Goal: Transaction & Acquisition: Purchase product/service

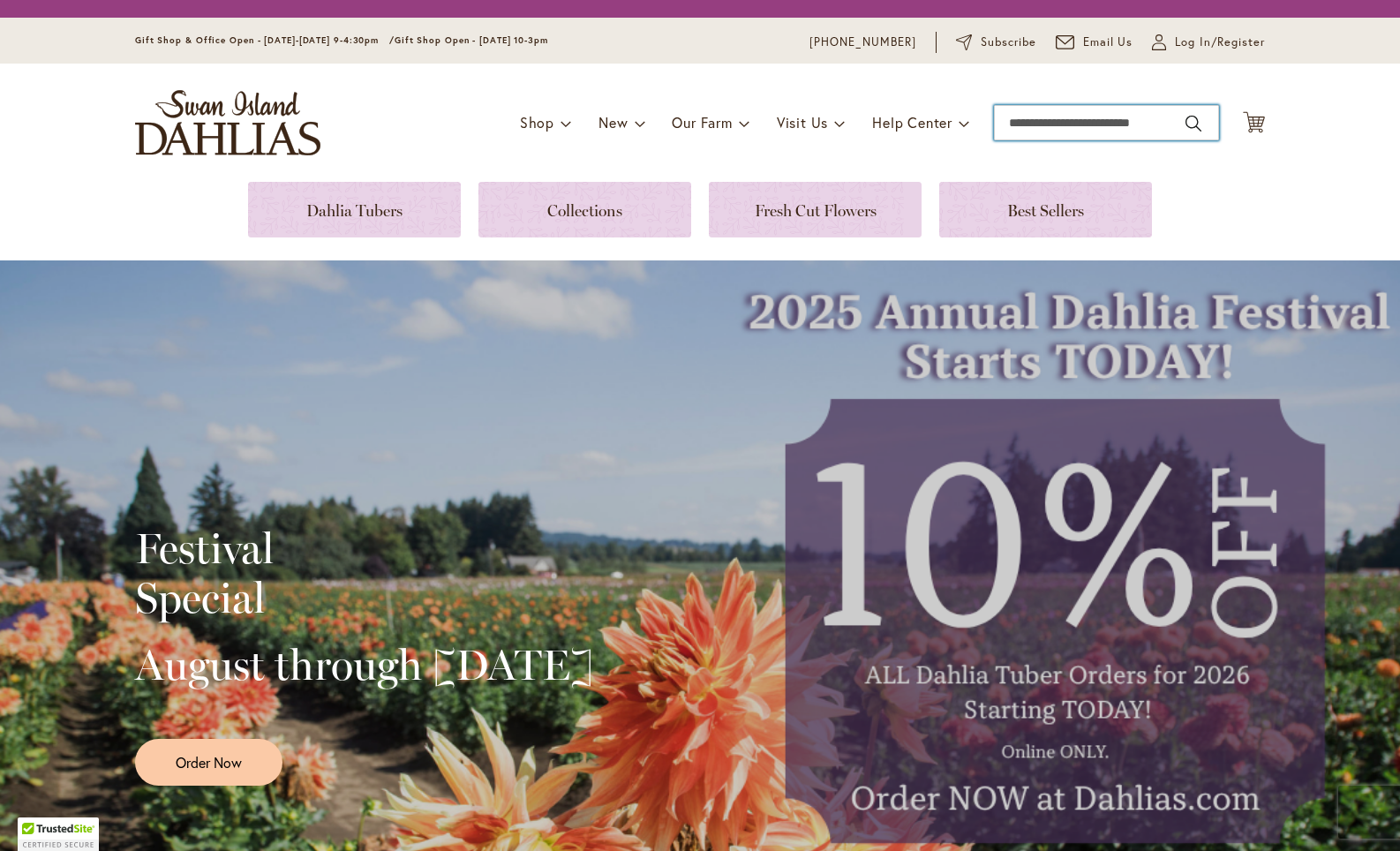
click at [1010, 123] on input "Search" at bounding box center [1106, 123] width 225 height 36
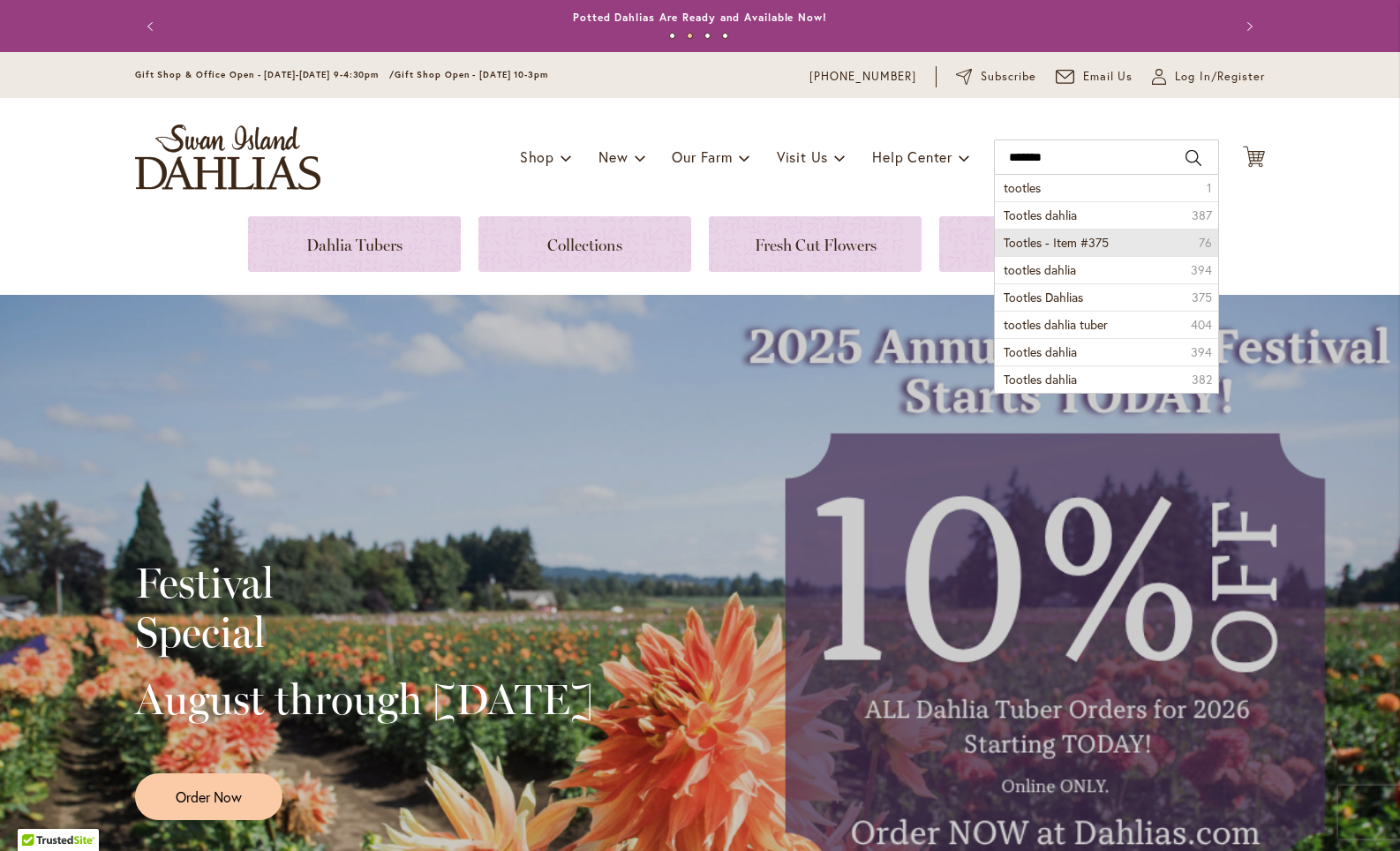
click at [1032, 239] on span "Tootles - Item #375" at bounding box center [1056, 242] width 105 height 17
type input "**********"
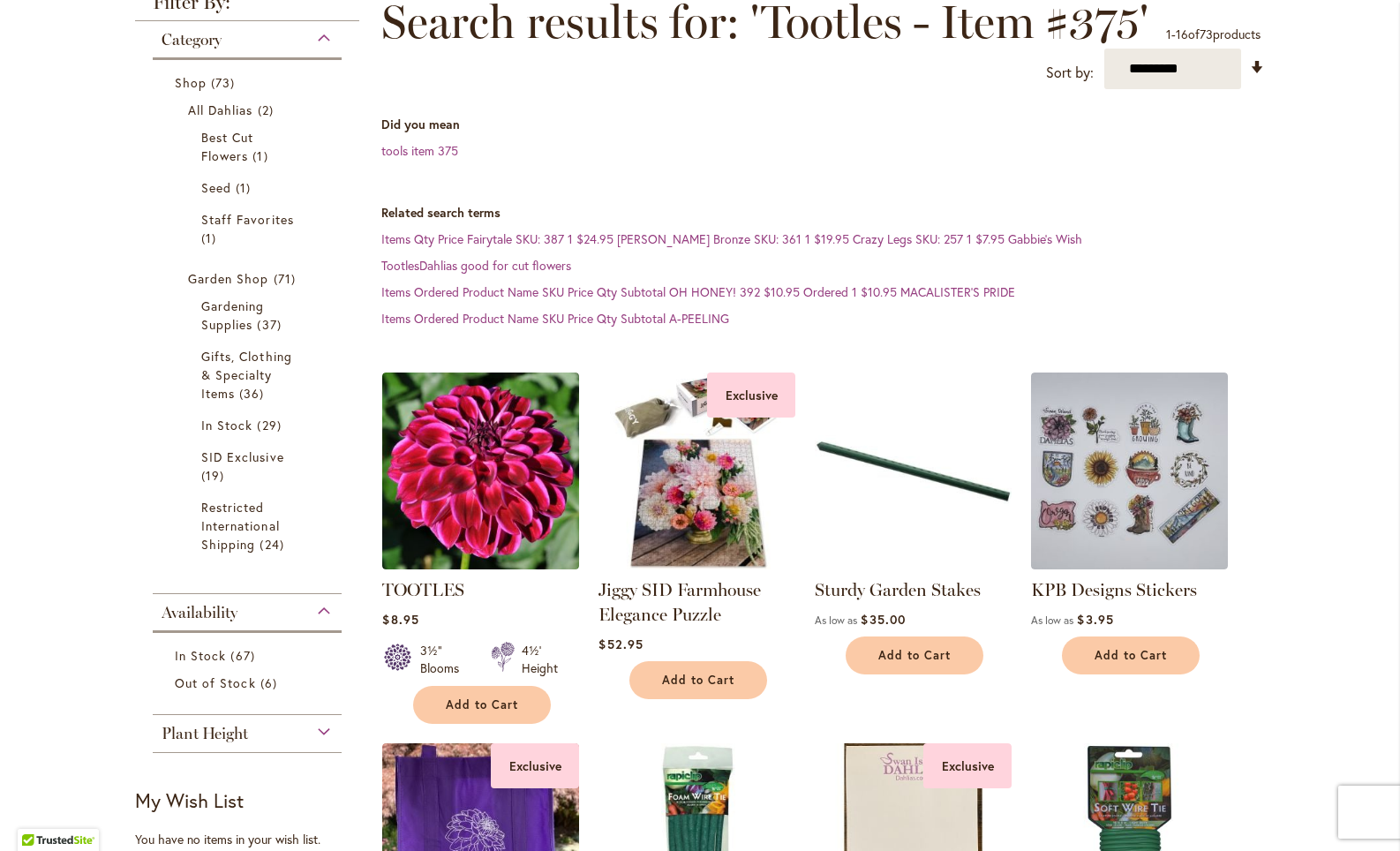
scroll to position [267, 0]
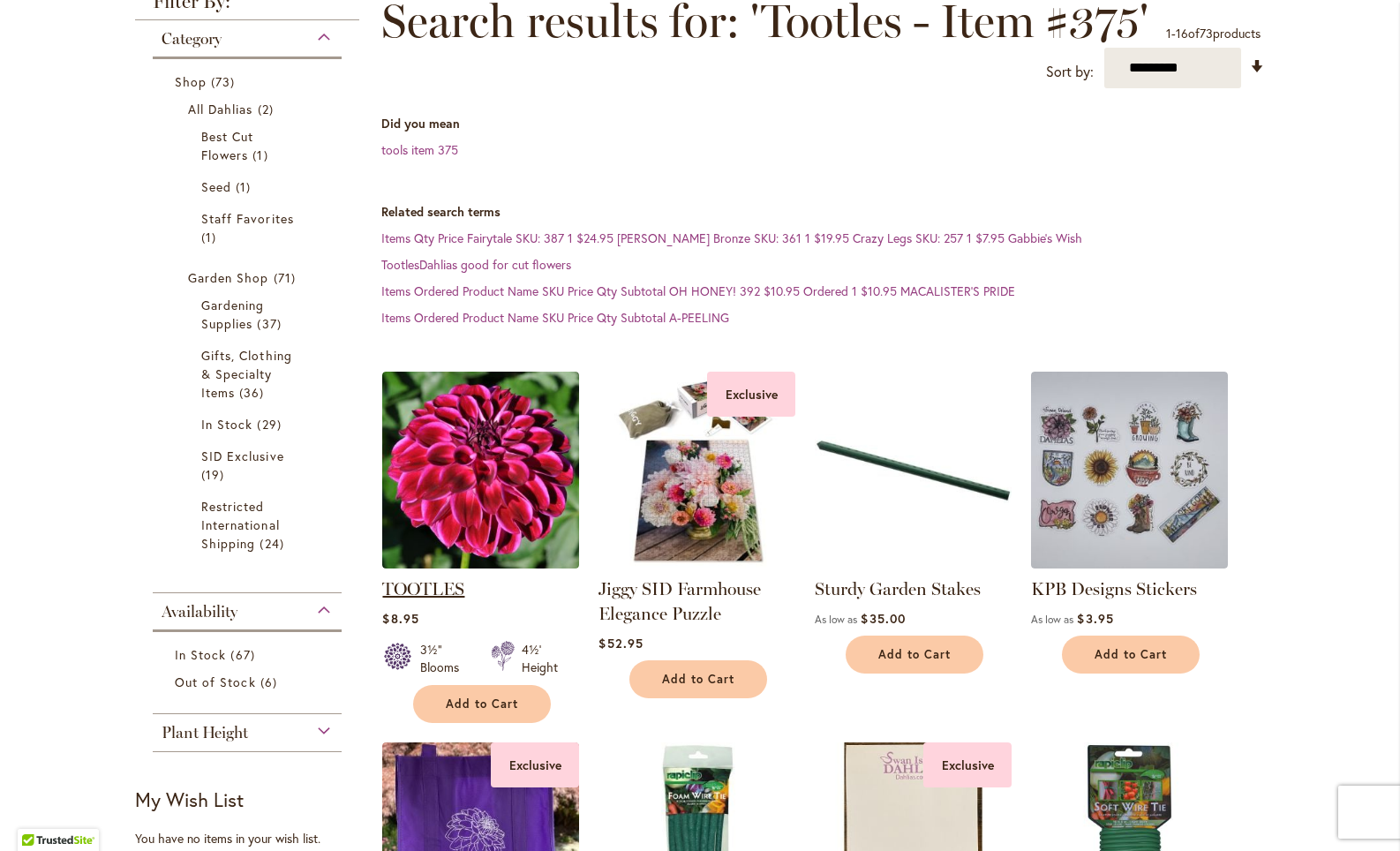
click at [418, 591] on link "TOOTLES" at bounding box center [422, 588] width 82 height 21
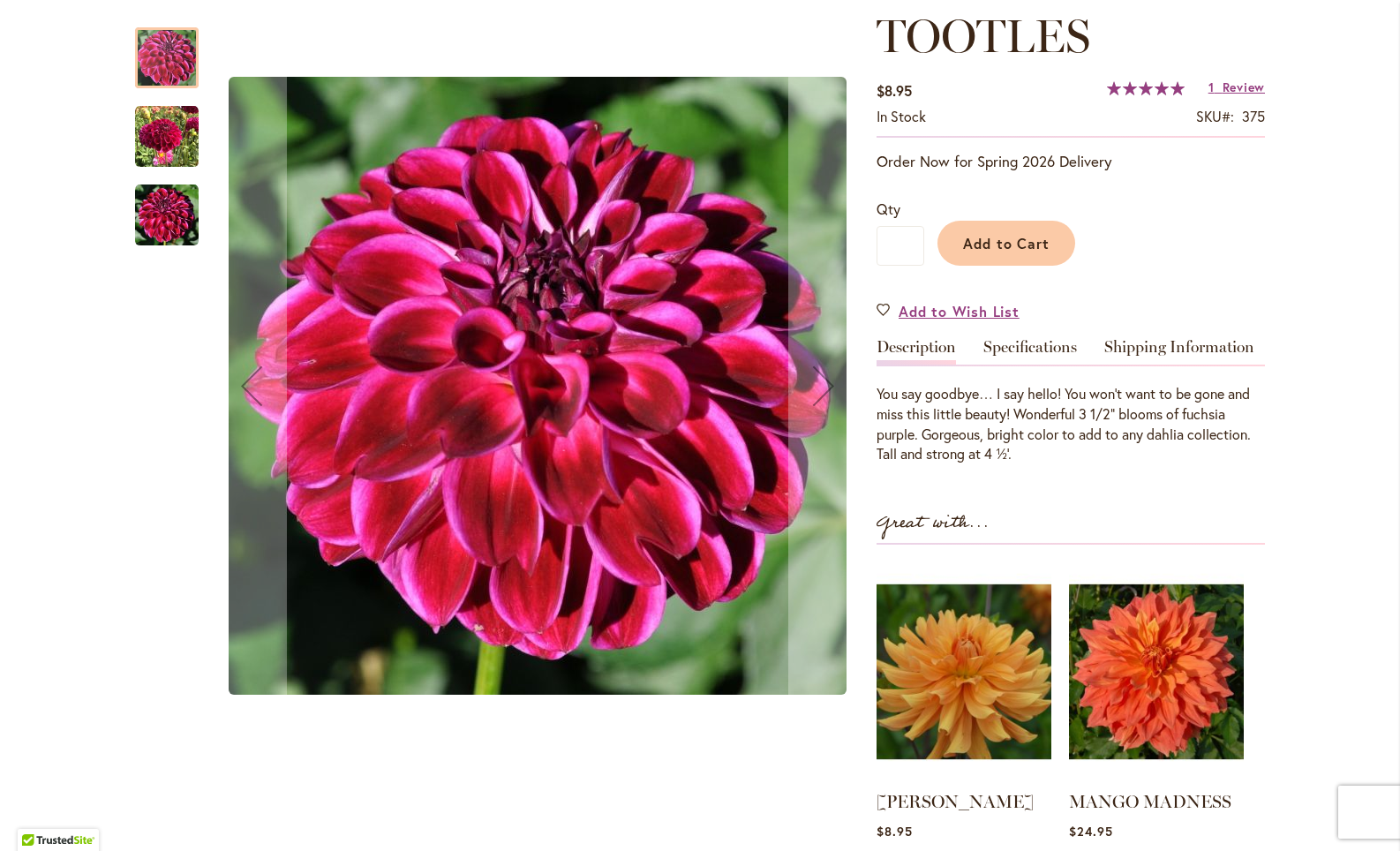
scroll to position [259, 0]
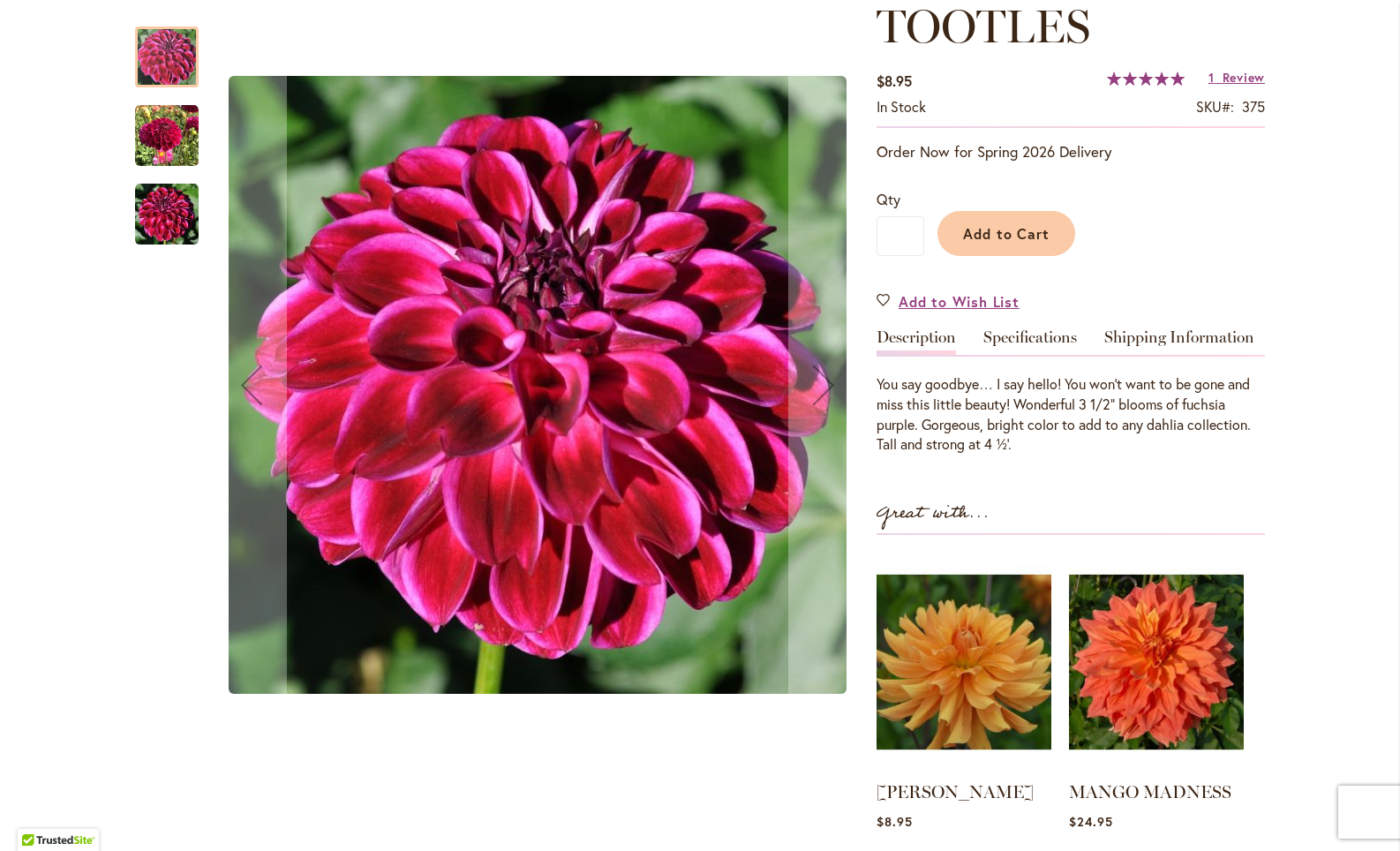
click at [164, 124] on img "Tootles" at bounding box center [167, 136] width 63 height 63
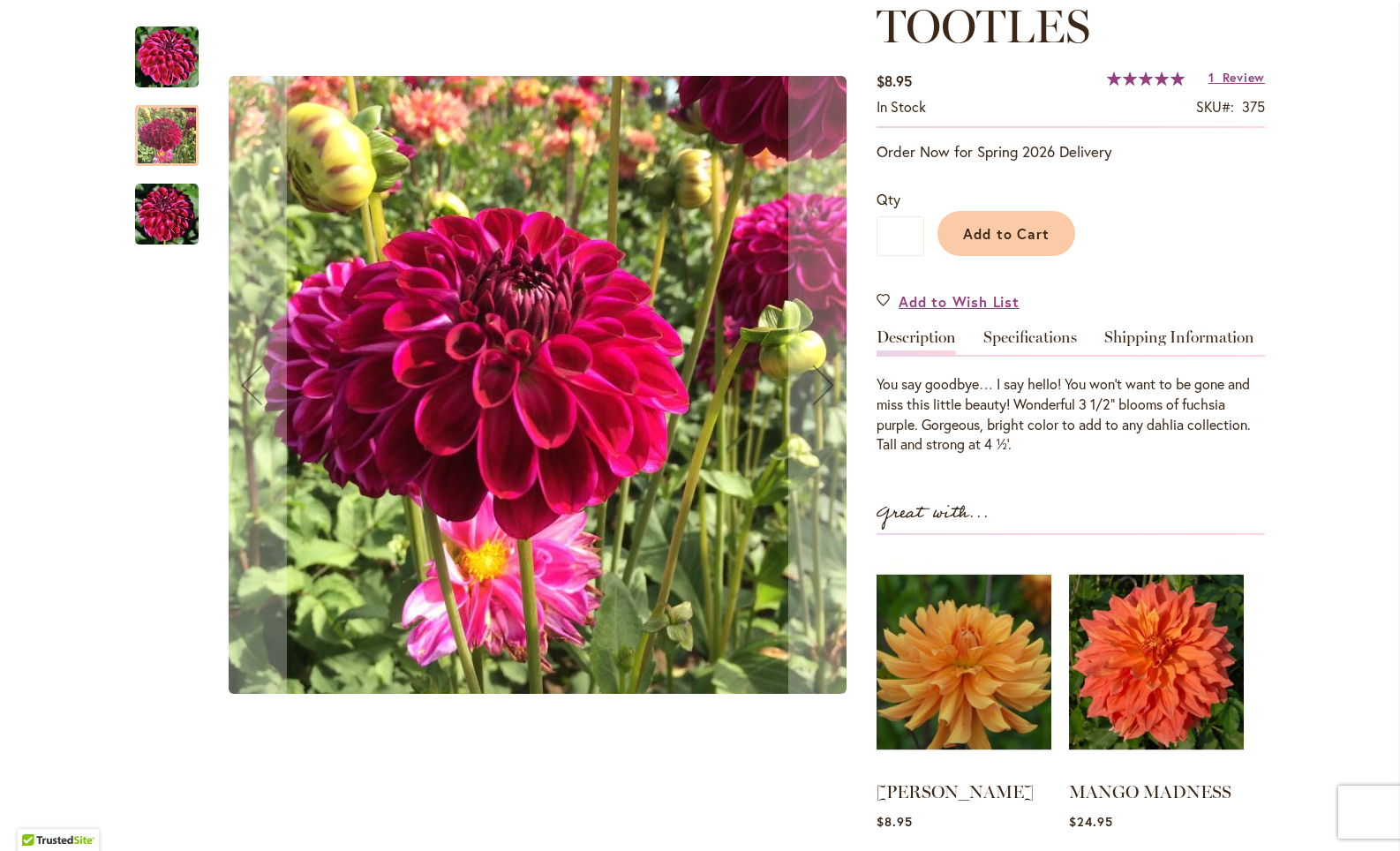
click at [167, 204] on img "Tootles" at bounding box center [167, 214] width 63 height 63
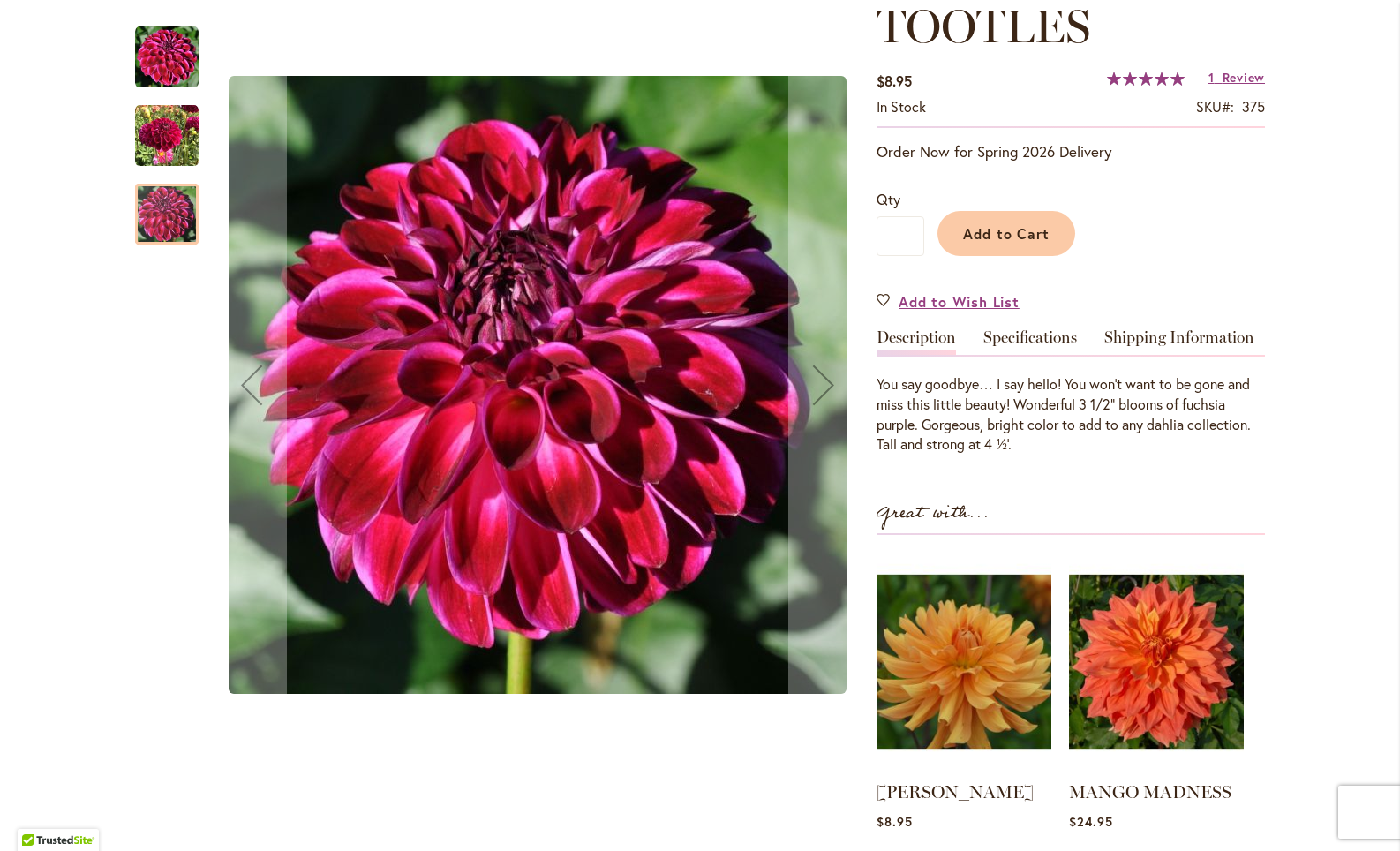
click at [182, 61] on img "Tootles" at bounding box center [167, 58] width 63 height 63
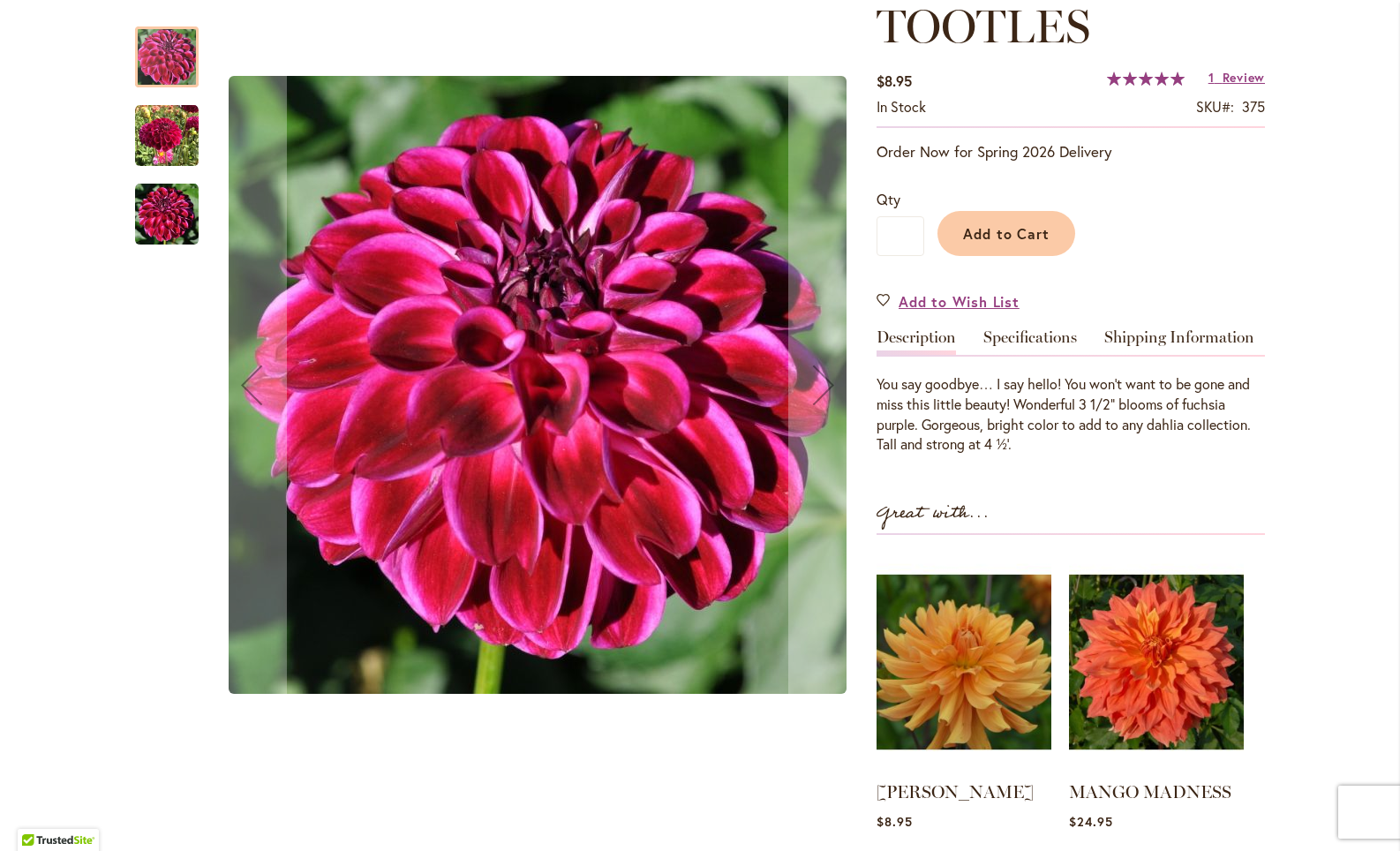
click at [172, 218] on img "Tootles" at bounding box center [167, 214] width 63 height 63
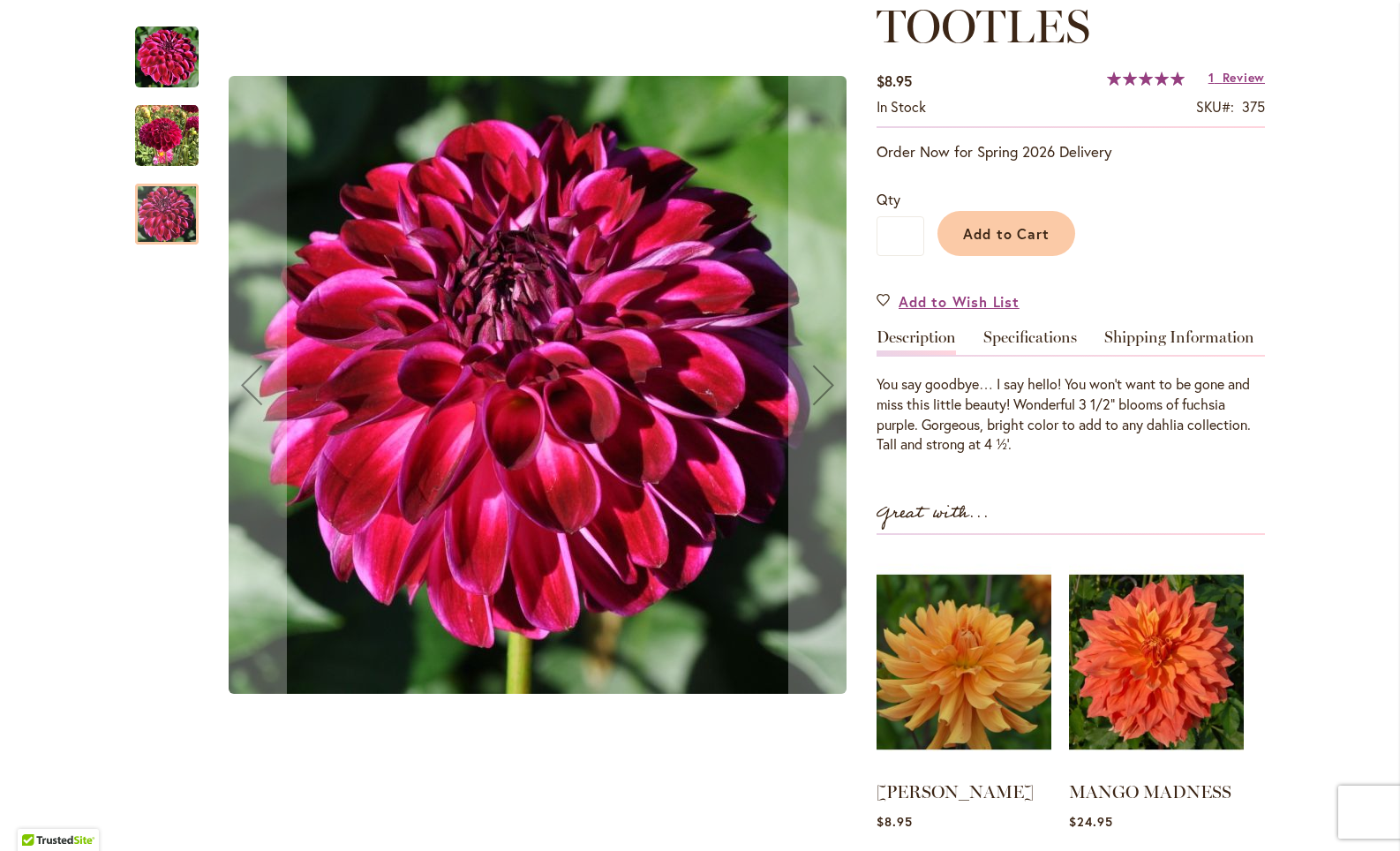
click at [173, 58] on img "Tootles" at bounding box center [167, 58] width 63 height 63
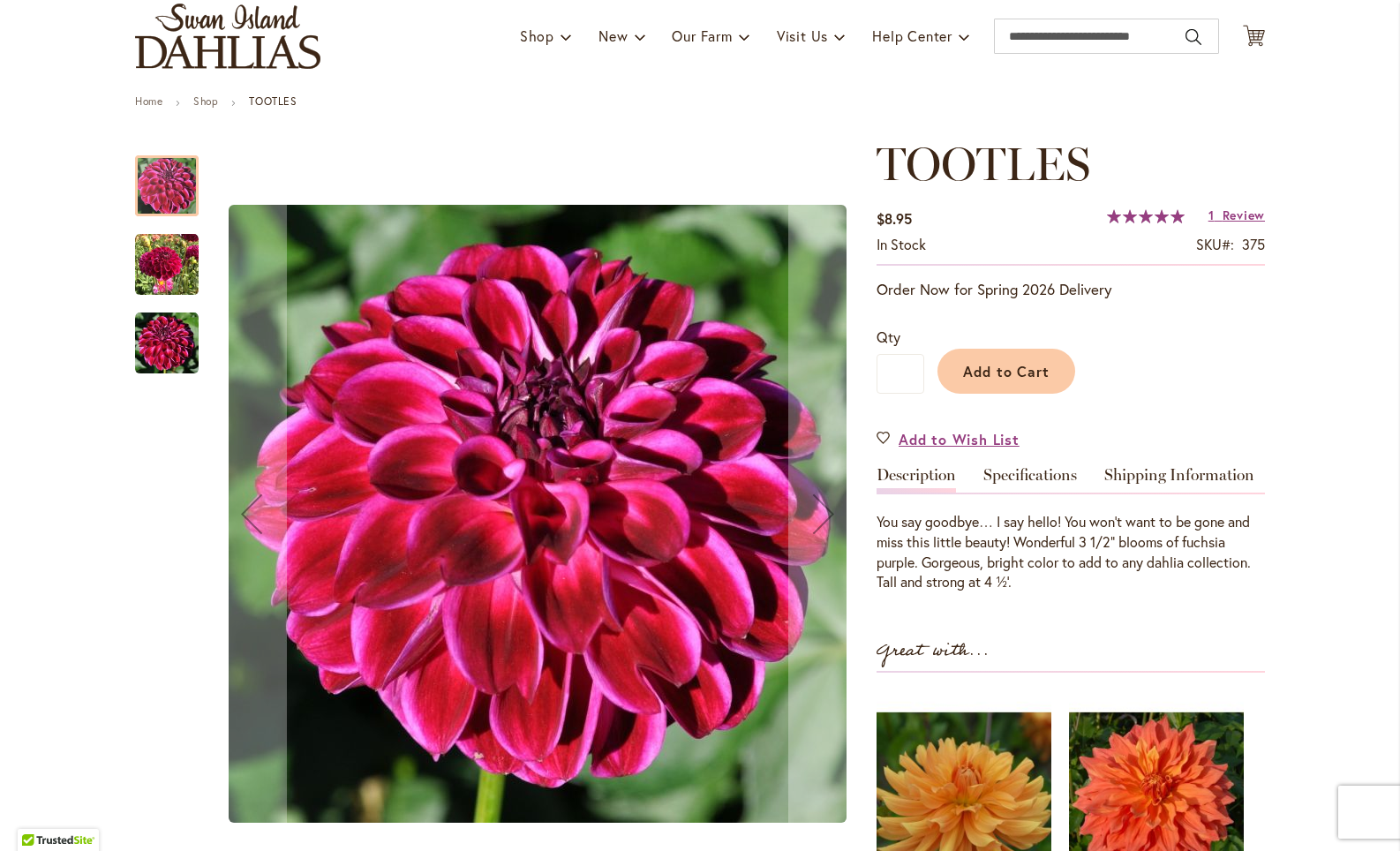
scroll to position [116, 0]
